Goal: Task Accomplishment & Management: Complete application form

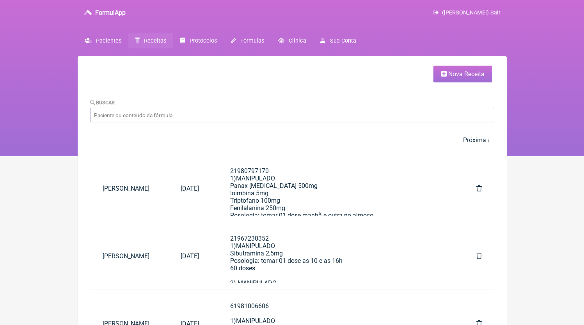
click at [454, 76] on span "Nova Receita" at bounding box center [466, 73] width 36 height 7
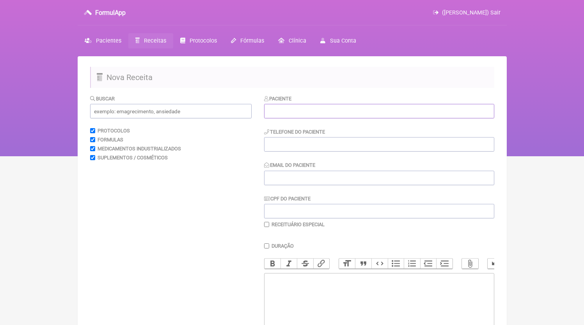
click at [280, 106] on input "text" at bounding box center [379, 111] width 230 height 14
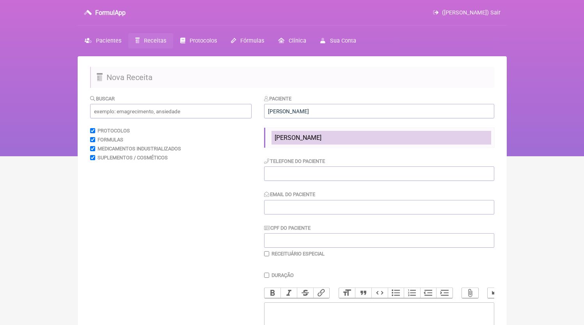
click at [321, 137] on span "[PERSON_NAME]" at bounding box center [298, 137] width 47 height 7
type input "[PERSON_NAME]"
type input "21973816401"
type input "[EMAIL_ADDRESS][DOMAIN_NAME]"
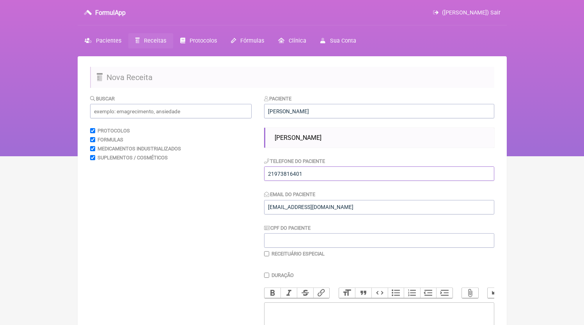
click at [314, 173] on input "21973816401" at bounding box center [379, 173] width 230 height 14
type input "21968625259"
paste input "21968625259"
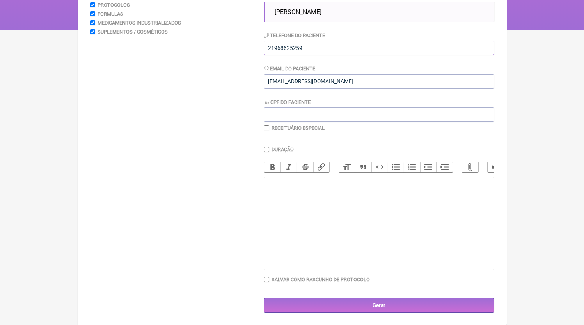
type input "21968625259"
click at [334, 211] on trix-editor at bounding box center [379, 223] width 230 height 94
paste trix-editor "<div>21968625259</div>"
paste trix-editor "<div>21968625259<br><br>1)MANIPULADO<br>Rhodiola 200mg<br>Tirosina 250mg<br>Coe…"
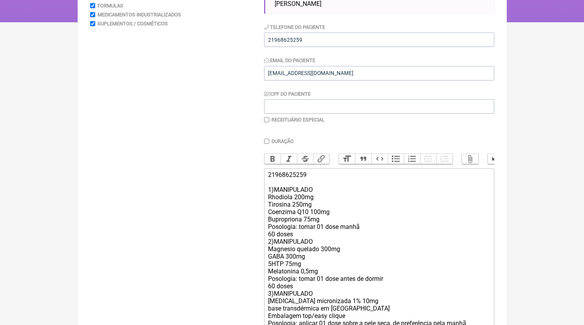
scroll to position [209, 0]
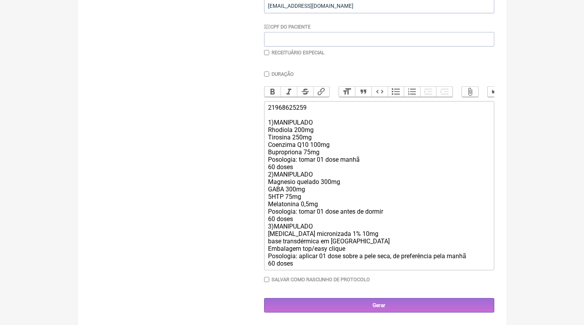
click at [320, 169] on div "21968625259 1)MANIPULADO Rhodiola 200mg Tirosina 250mg Coenzima Q10 100mg Bupro…" at bounding box center [379, 185] width 222 height 163
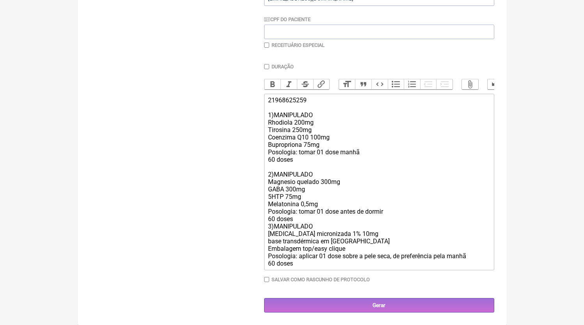
click at [304, 226] on div "21968625259 1)MANIPULADO Rhodiola 200mg Tirosina 250mg Coenzima Q10 100mg Bupro…" at bounding box center [379, 181] width 222 height 171
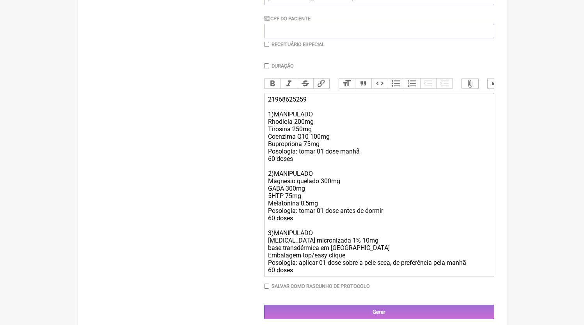
click at [358, 247] on div "21968625259 1)MANIPULADO Rhodiola 200mg Tirosina 250mg Coenzima Q10 100mg Bupro…" at bounding box center [379, 185] width 222 height 178
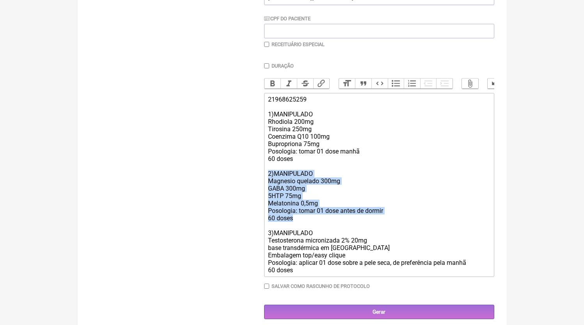
drag, startPoint x: 328, startPoint y: 227, endPoint x: 211, endPoint y: 183, distance: 125.4
click at [211, 183] on form "Buscar Protocolos Formulas Medicamentos Industrializados Suplementos / Cosmétic…" at bounding box center [292, 101] width 404 height 433
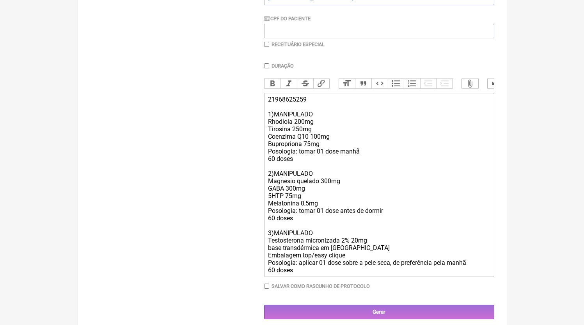
scroll to position [179, 0]
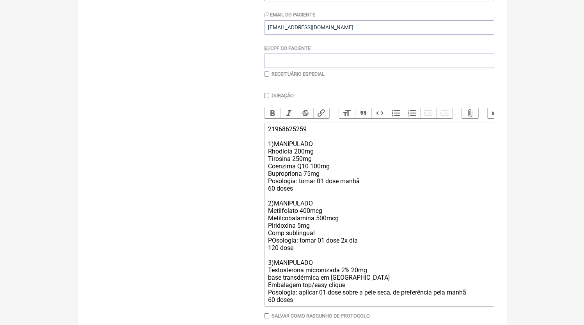
type trix-editor "<div>21968625259<br><br>1)MANIPULADO<br>Rhodiola 200mg<br>Tirosina 250mg<br>Coe…"
click at [309, 76] on label "Receituário Especial" at bounding box center [298, 74] width 53 height 6
checkbox input "true"
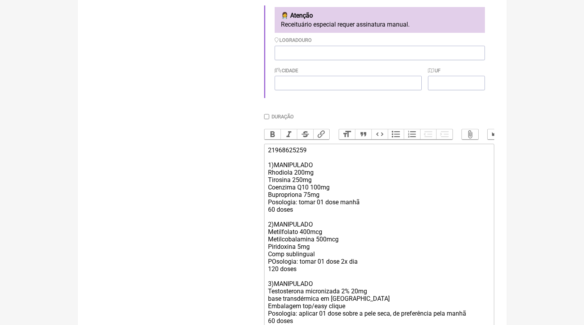
scroll to position [324, 0]
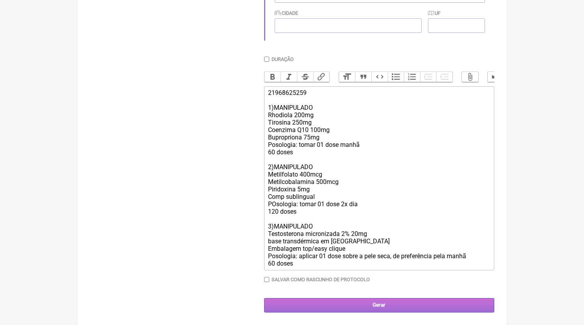
click at [345, 311] on input "Gerar" at bounding box center [379, 305] width 230 height 14
